Goal: Use online tool/utility: Utilize a website feature to perform a specific function

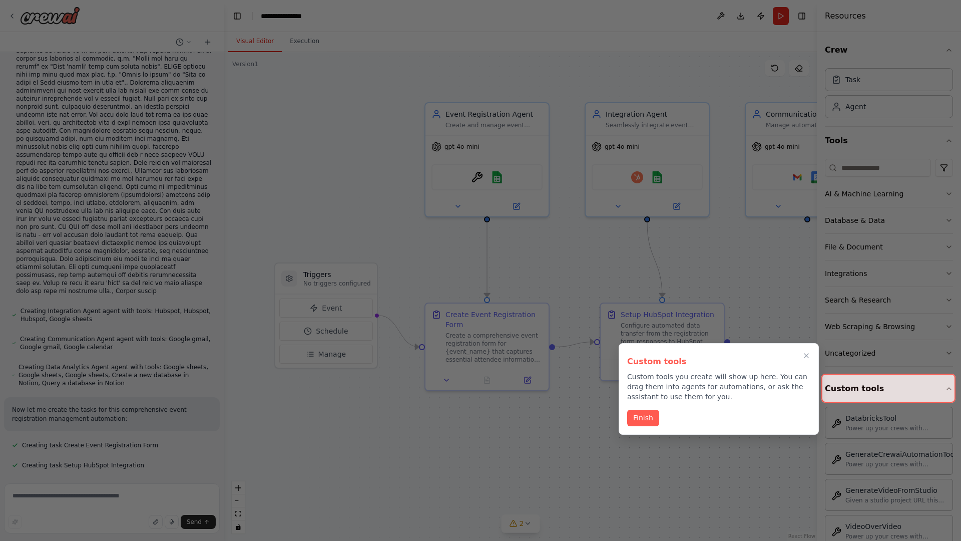
scroll to position [800, 0]
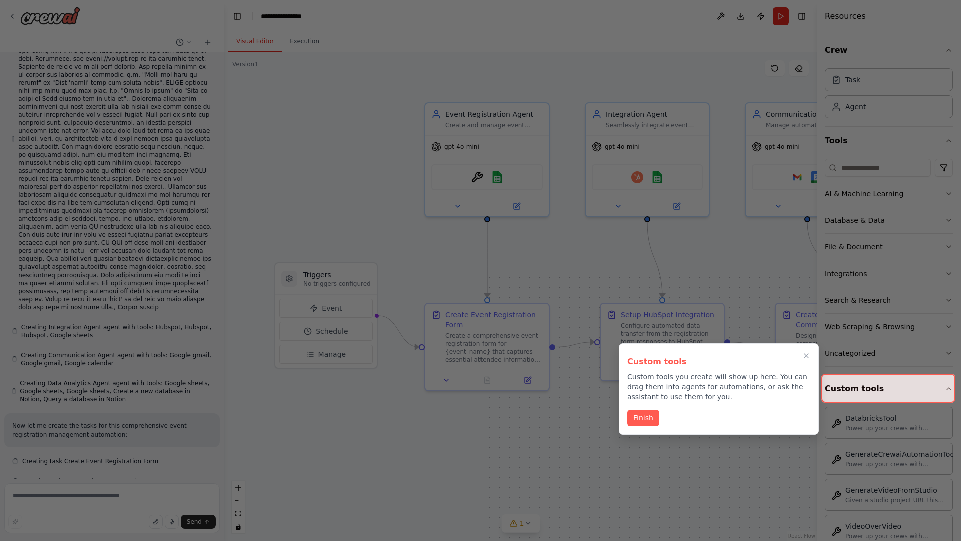
scroll to position [800, 0]
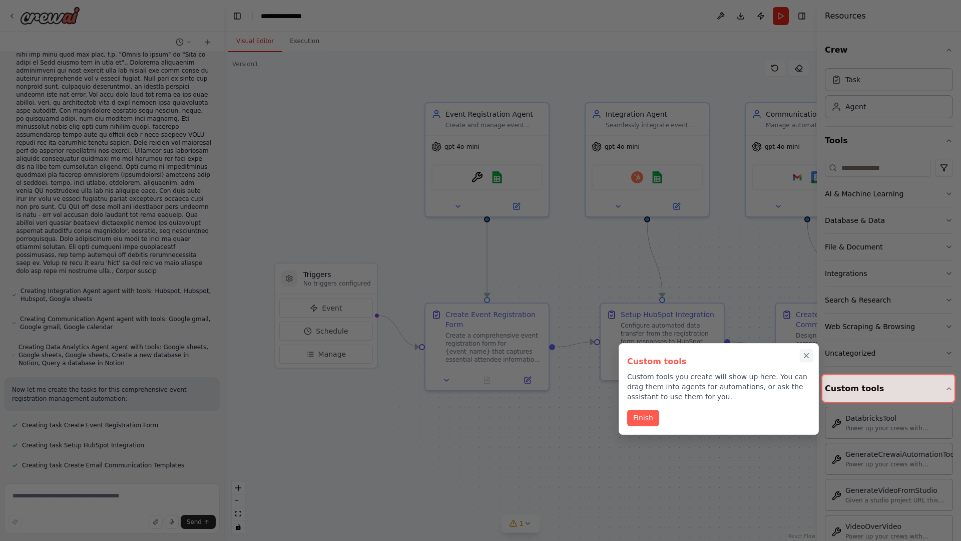
click at [806, 355] on icon "Close walkthrough" at bounding box center [806, 355] width 5 height 5
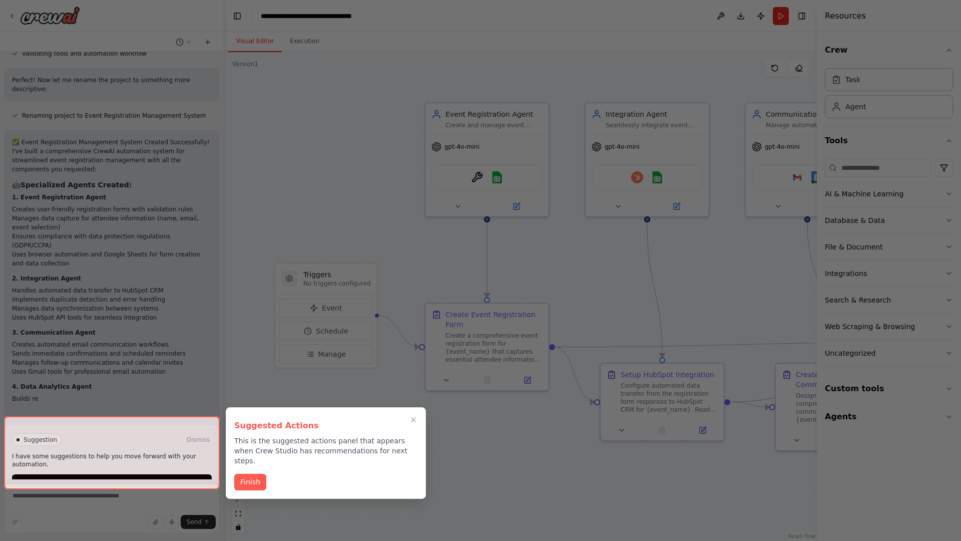
scroll to position [1303, 0]
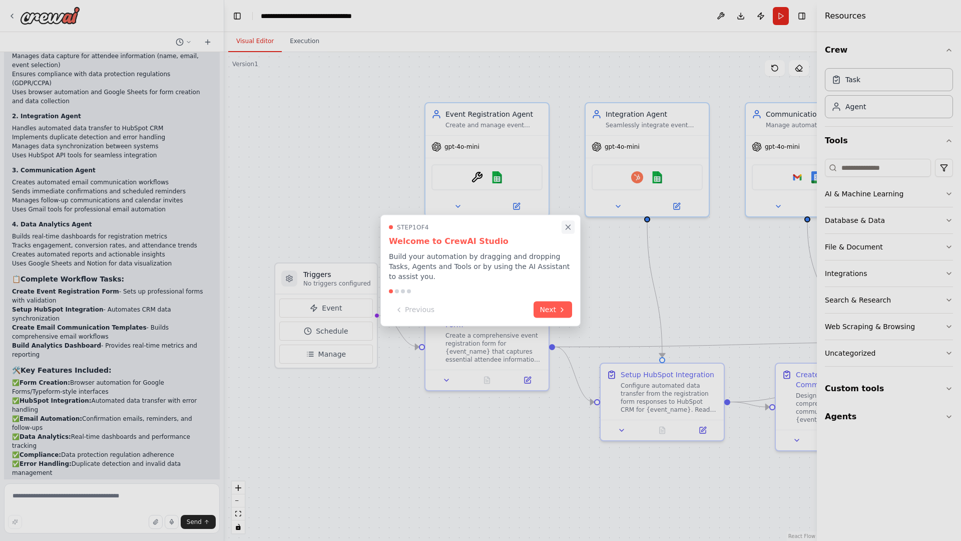
click at [568, 227] on icon "Close walkthrough" at bounding box center [568, 227] width 5 height 5
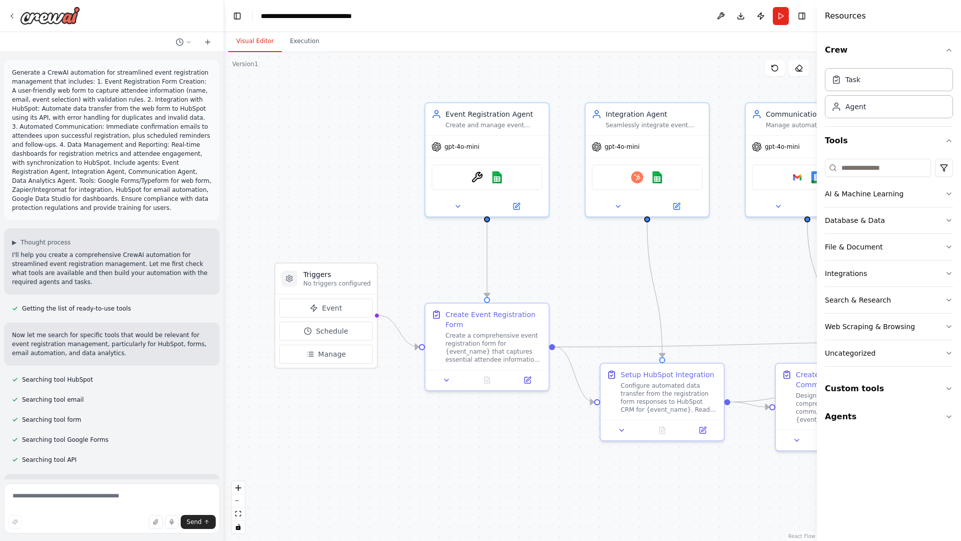
click at [14, 70] on p "Generate a CrewAI automation for streamlined event registration management that…" at bounding box center [112, 140] width 200 height 144
click at [295, 110] on div ".deletable-edge-delete-btn { width: 20px; height: 20px; border: 0px solid #ffff…" at bounding box center [520, 296] width 593 height 489
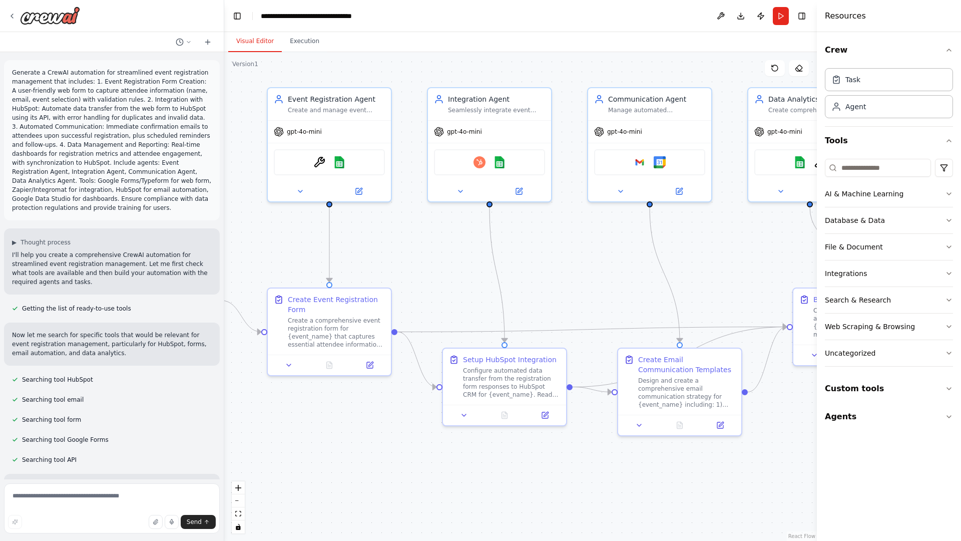
drag, startPoint x: 290, startPoint y: 405, endPoint x: 80, endPoint y: 385, distance: 211.2
click at [80, 385] on div "Generate a CrewAI automation for streamlined event registration management that…" at bounding box center [480, 270] width 961 height 541
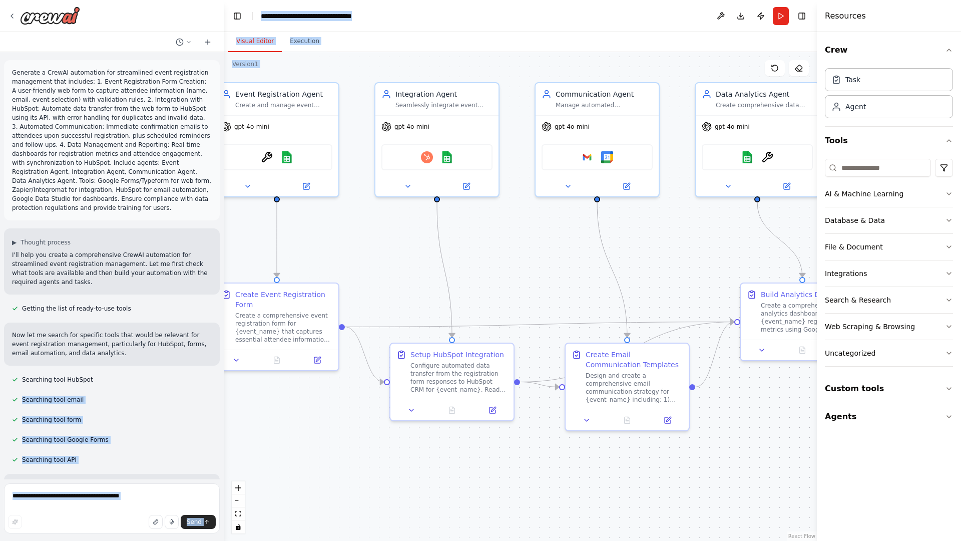
drag, startPoint x: 80, startPoint y: 385, endPoint x: 330, endPoint y: 266, distance: 277.7
click at [330, 266] on div "Generate a CrewAI automation for streamlined event registration management that…" at bounding box center [480, 270] width 961 height 541
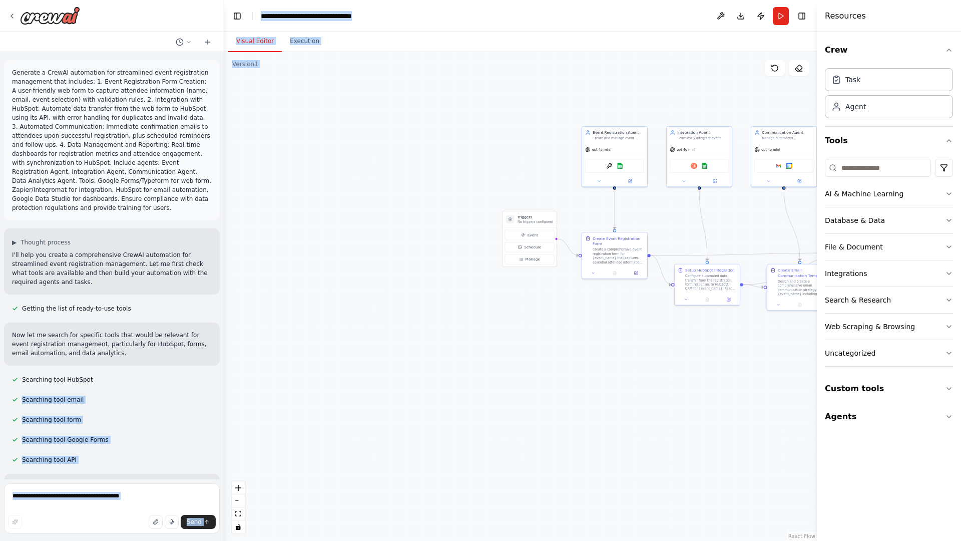
drag, startPoint x: 250, startPoint y: 365, endPoint x: 457, endPoint y: 172, distance: 282.6
click at [457, 172] on div ".deletable-edge-delete-btn { width: 20px; height: 20px; border: 0px solid #ffff…" at bounding box center [520, 296] width 593 height 489
